Goal: Task Accomplishment & Management: Complete application form

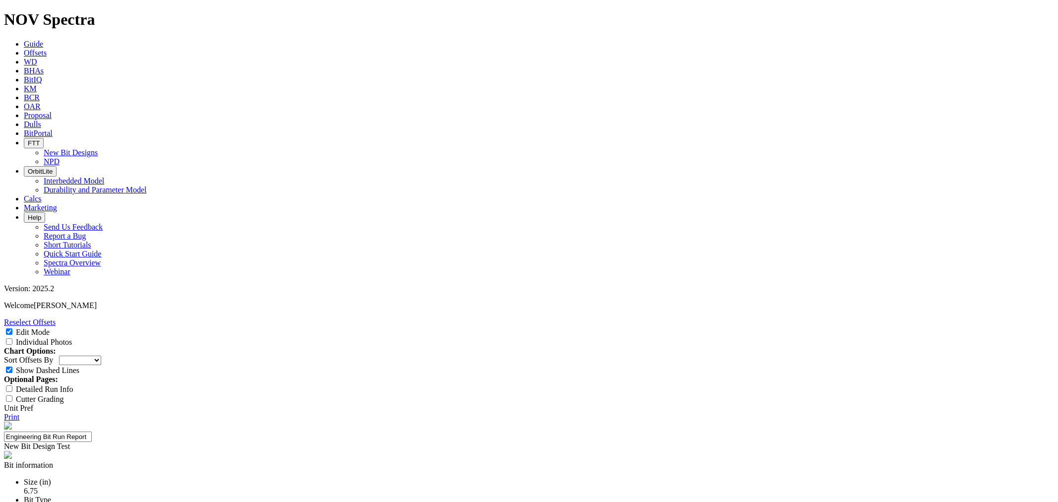
select select "New Bit Design"
type input "25-0420"
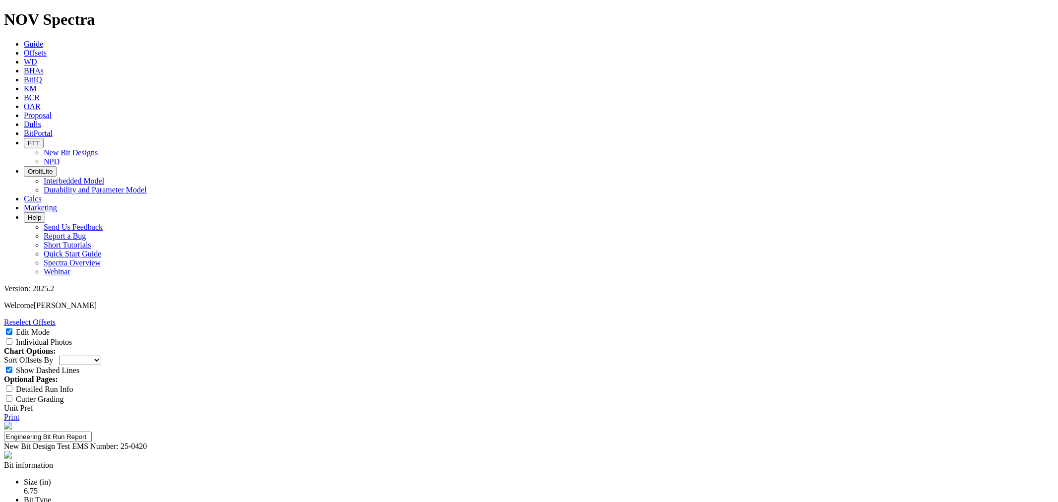
type input "1"
type input "[PERSON_NAME]"
type input "O"
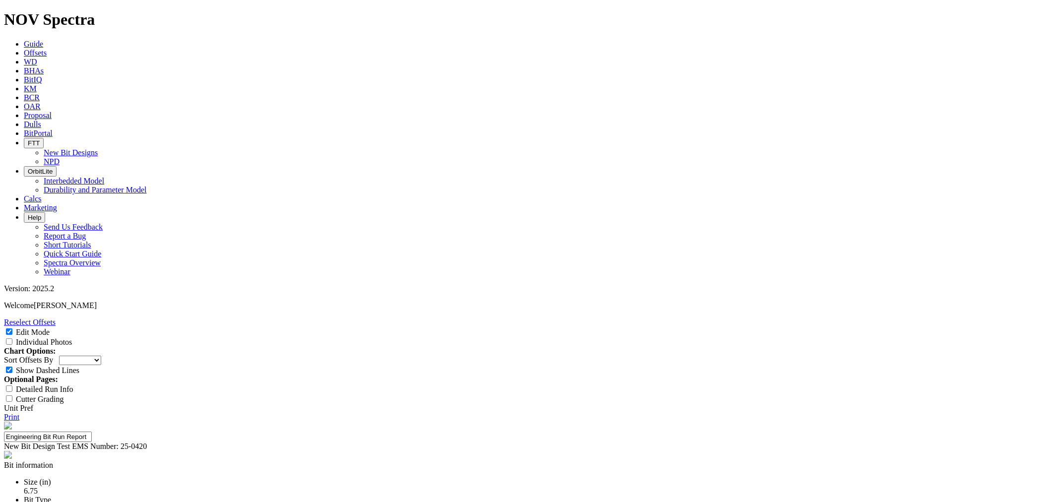
type input "ROP (primary)"
type input "141 ft/hr"
type input "Run Length (primary)"
type input "From drill-out; 6,000+ ft"
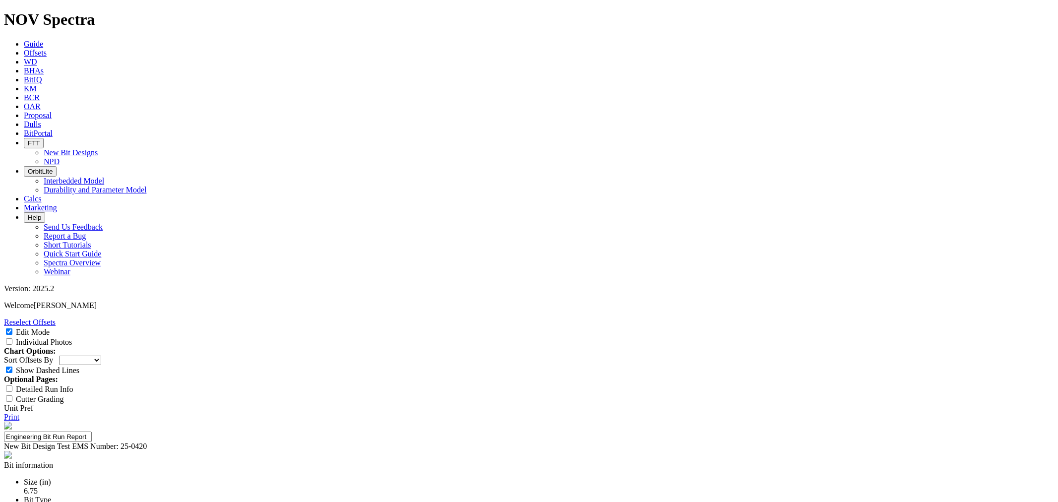
type input "Run Count (secondary)"
type input "3+"
type textarea "F"
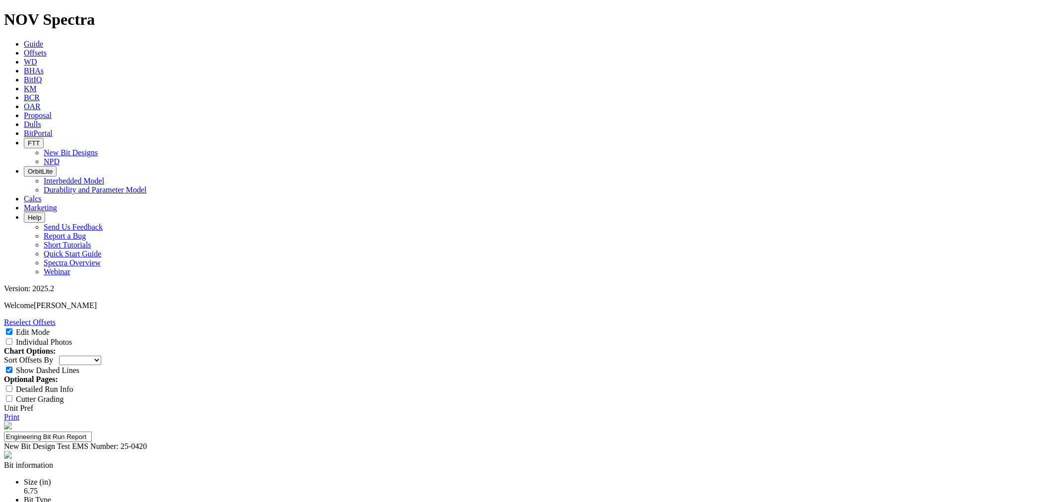
scroll to position [0, 0]
type textarea "Bit was RR from start (drill-out) for 9,628ft until POOH for DTF"
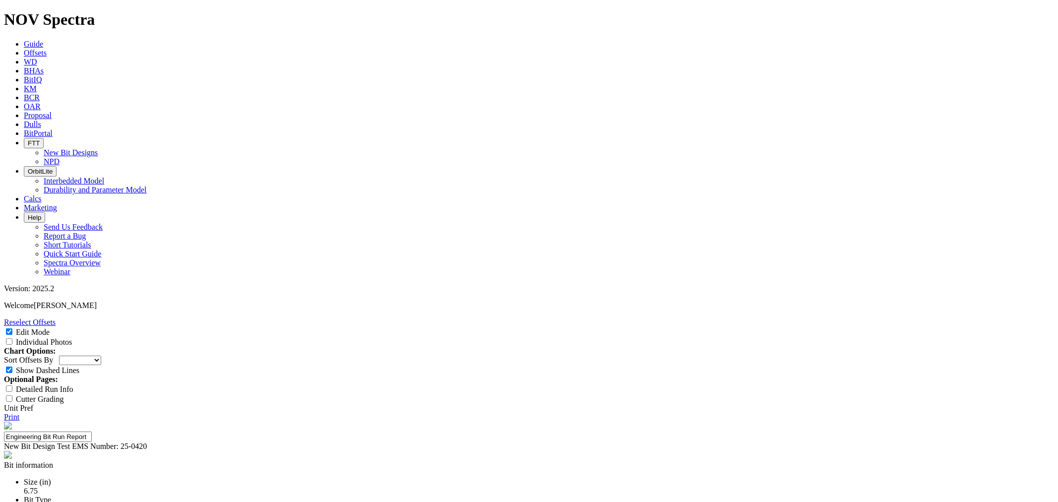
select select "number:3"
select select "string:BT"
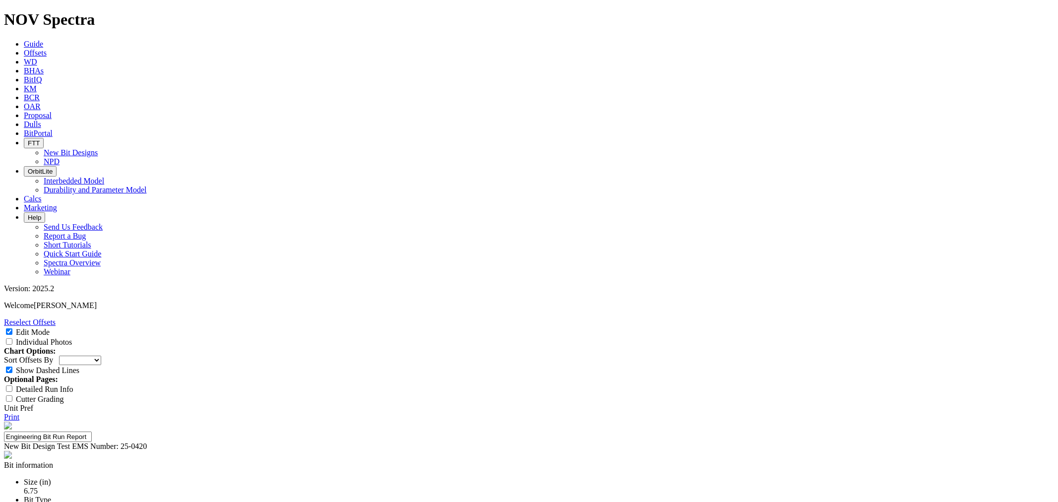
select select "string:BT"
select select "string:WT"
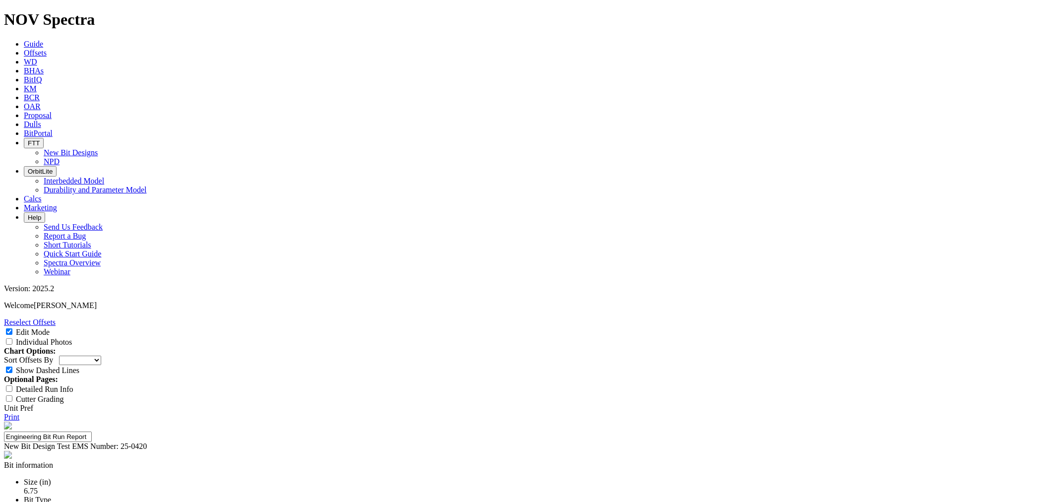
select select "string:WT"
type textarea "Bit was RR from start (drill-out) for 9,628ft until POOH for DTF. Competative+ …"
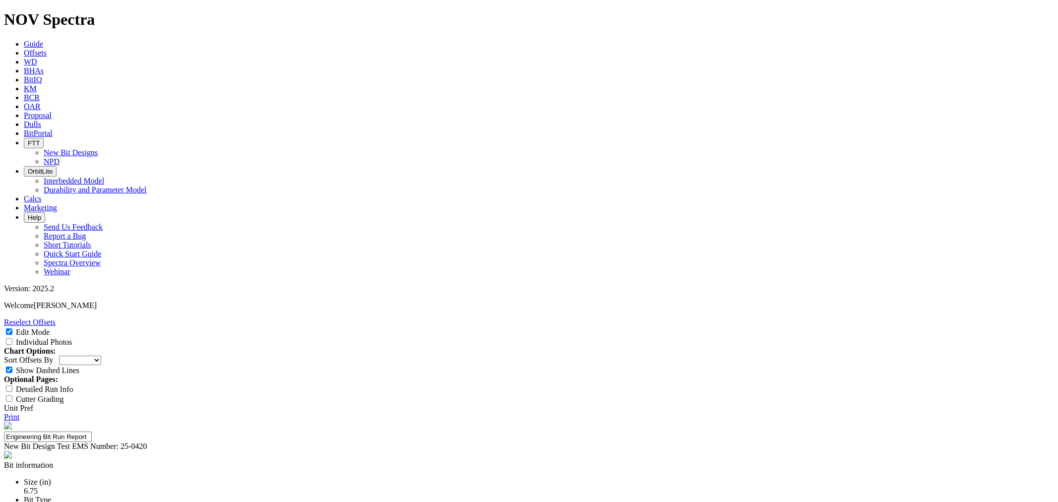
type input "141ft/hr"
type input "From drill-out; 6,000+ft"
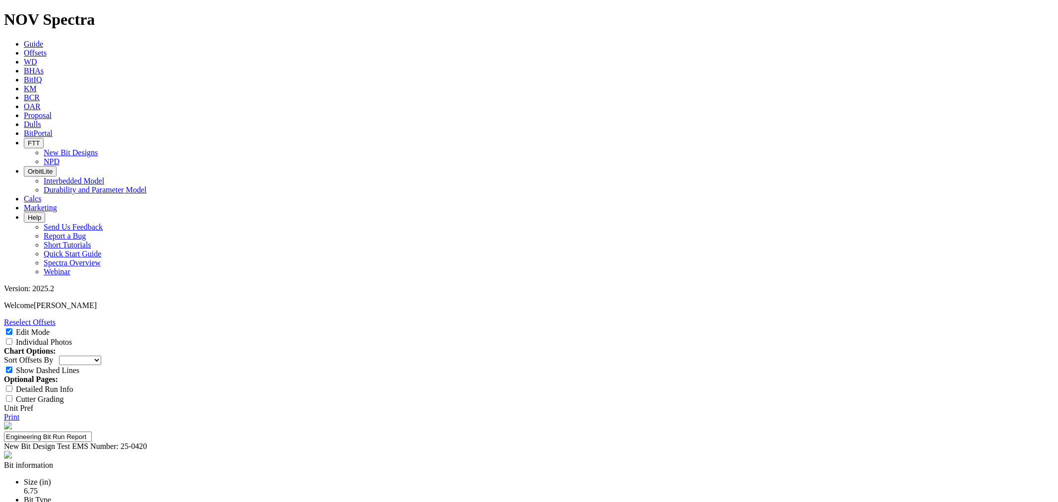
scroll to position [220, 0]
type textarea "Bit was RR from start (drill-out) for 9,628ft until POOH for DTF. Competative+ …"
type textarea "B3C1 and B4C1 both were broken, with slight wear on shoulder cutters."
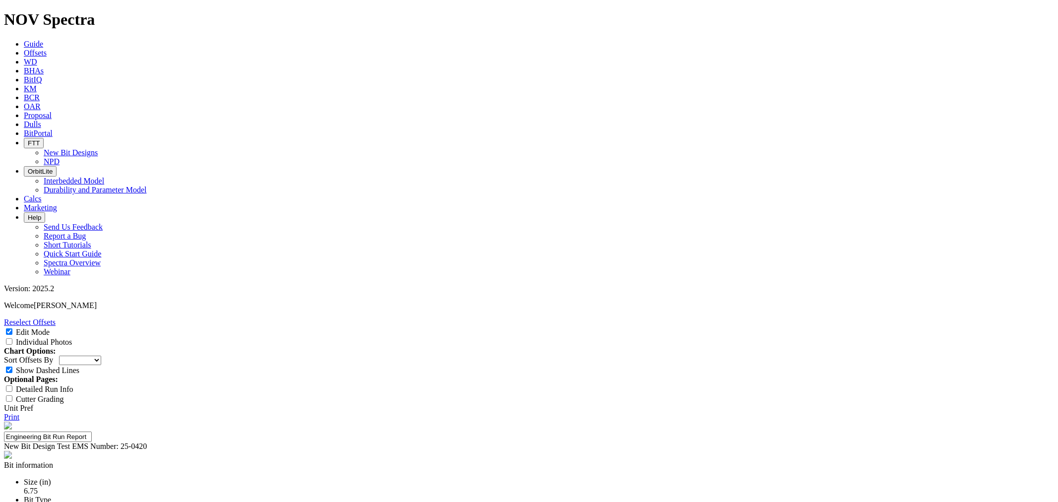
click at [101, 356] on select "Depth In Interval ROP Spud Date" at bounding box center [80, 360] width 42 height 9
select select "string:RunROP"
click at [101, 356] on select "Depth In Interval ROP Spud Date" at bounding box center [80, 360] width 42 height 9
click at [19, 413] on link "Print" at bounding box center [11, 417] width 15 height 8
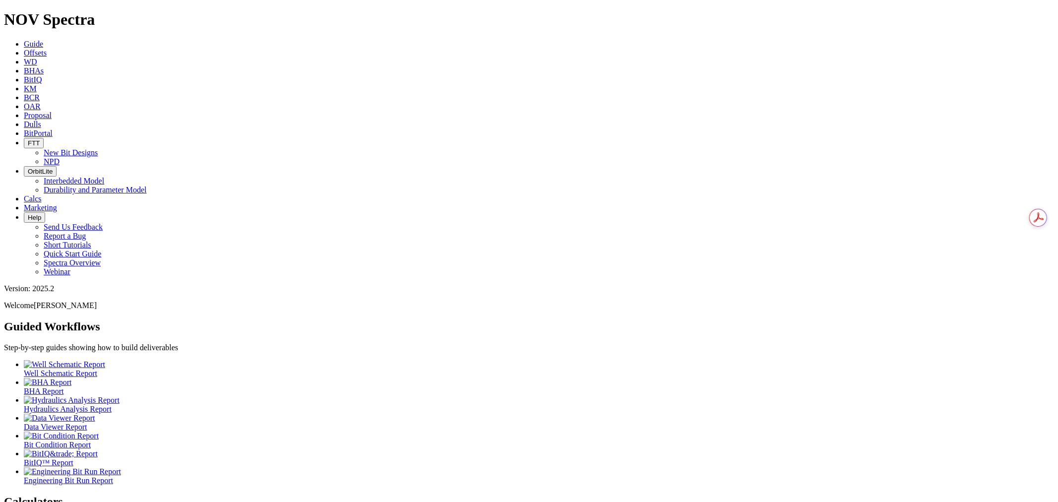
click at [41, 120] on span "Dulls" at bounding box center [32, 124] width 17 height 8
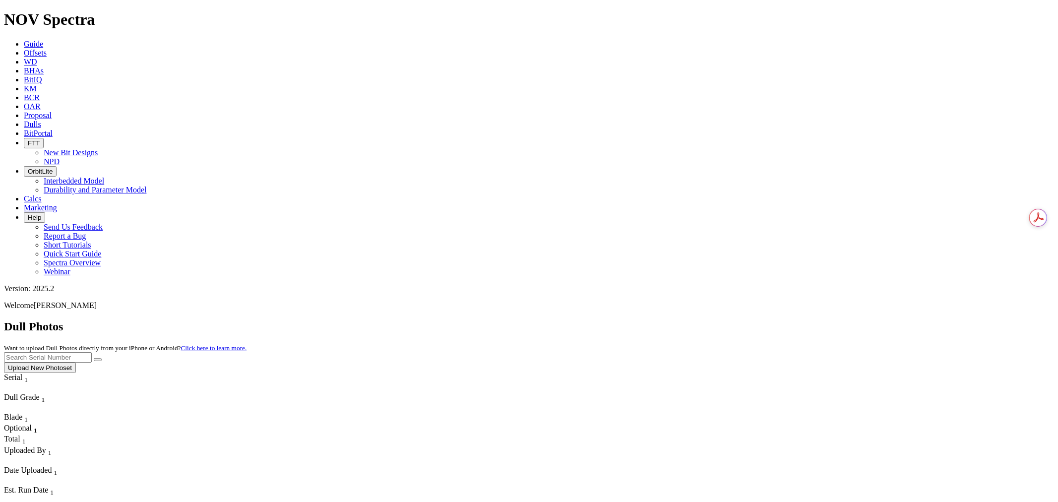
click at [92, 352] on input "text" at bounding box center [48, 357] width 88 height 10
type input "a321941"
click at [94, 358] on button "submit" at bounding box center [98, 359] width 8 height 3
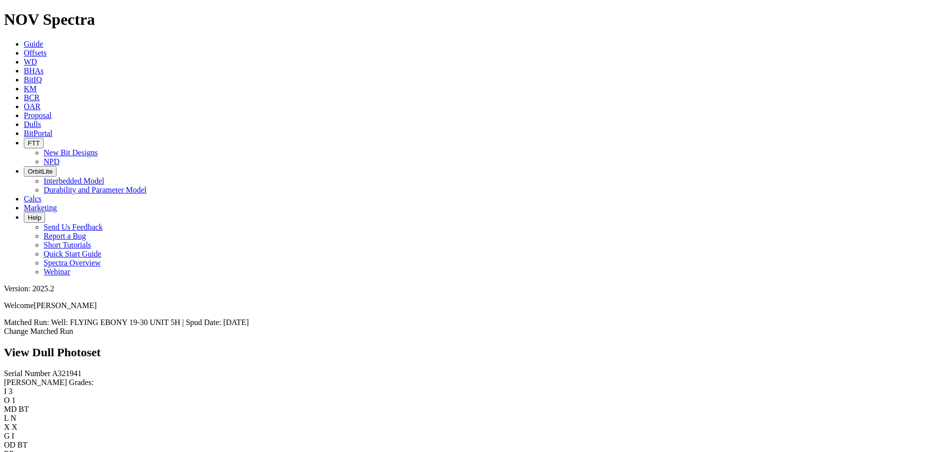
scroll to position [229, 0]
